Goal: Check status: Check status

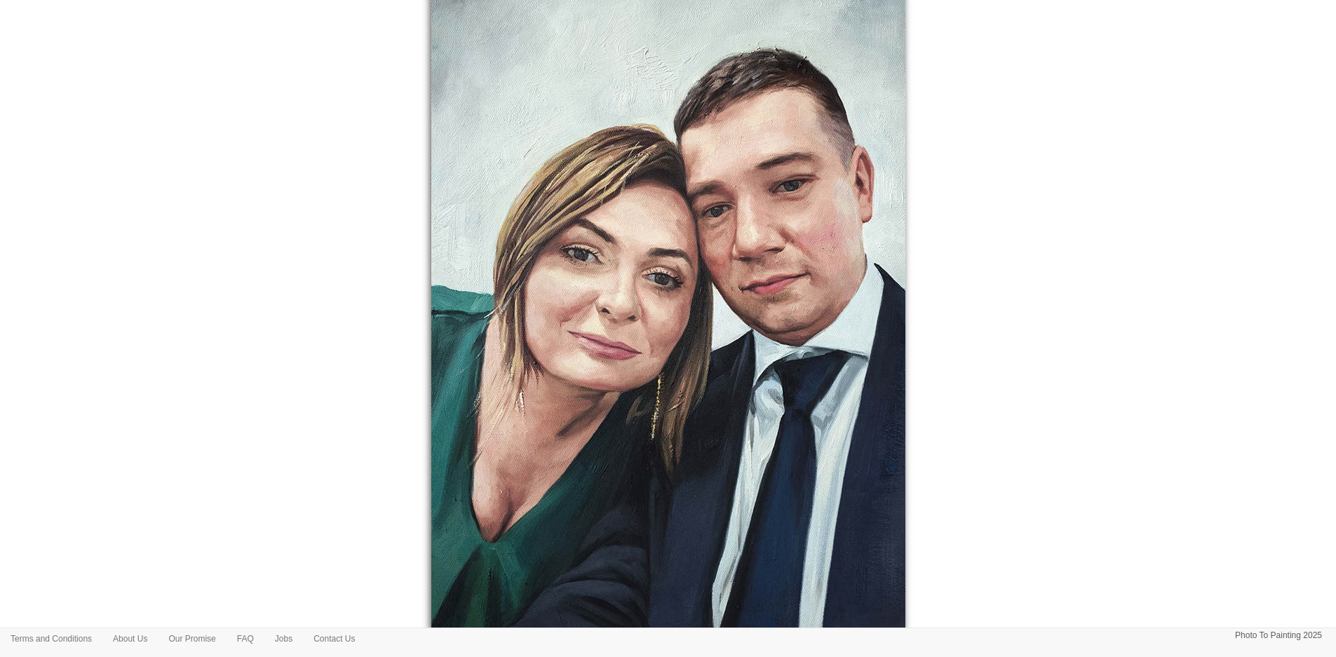
scroll to position [392, 0]
